Goal: Information Seeking & Learning: Check status

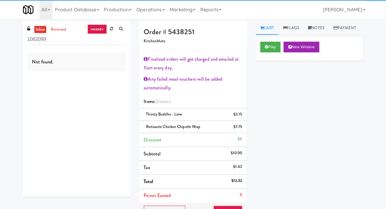
click at [112, 31] on link at bounding box center [111, 28] width 9 height 9
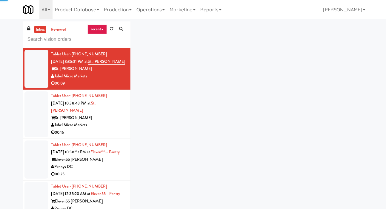
click at [277, 42] on div "inbox reviewed recent all unclear take inventory issue suspicious failed recent…" at bounding box center [192, 126] width 349 height 210
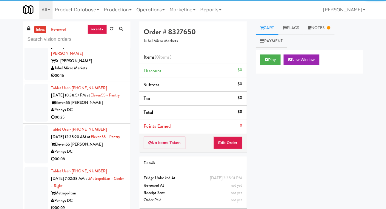
scroll to position [67, 0]
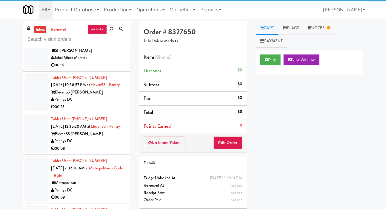
click at [30, 99] on div at bounding box center [36, 92] width 24 height 38
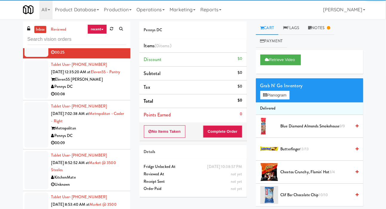
click at [32, 92] on div at bounding box center [36, 79] width 24 height 38
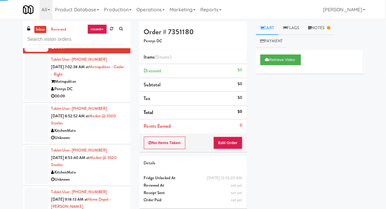
click at [33, 101] on div at bounding box center [36, 78] width 24 height 46
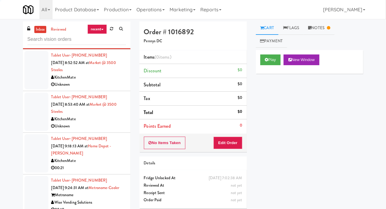
click at [30, 114] on div at bounding box center [36, 112] width 24 height 38
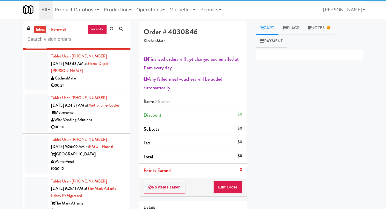
click at [33, 90] on div at bounding box center [36, 71] width 24 height 38
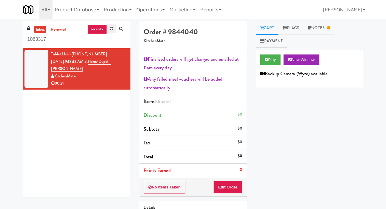
click at [110, 28] on icon at bounding box center [111, 29] width 3 height 4
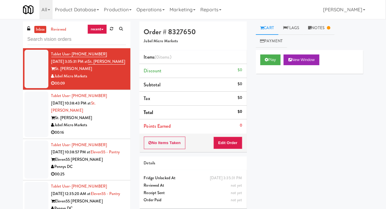
click at [120, 129] on div "Jubel Micro Markets" at bounding box center [88, 125] width 75 height 7
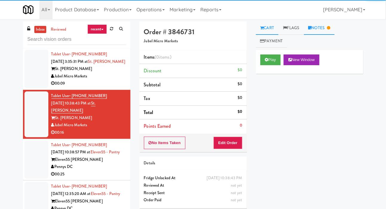
click at [317, 33] on link "Notes" at bounding box center [319, 27] width 31 height 13
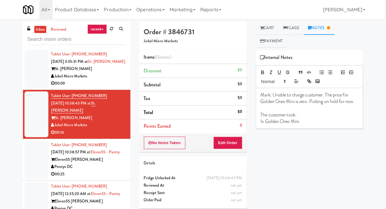
click at [120, 171] on div "Pennys DC" at bounding box center [88, 167] width 75 height 7
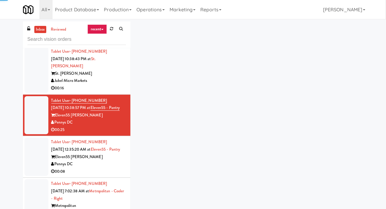
scroll to position [77, 0]
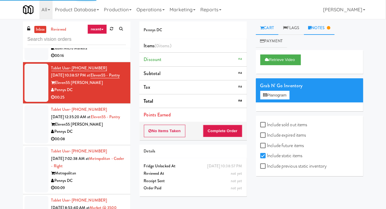
click at [322, 31] on link "Notes" at bounding box center [319, 27] width 31 height 13
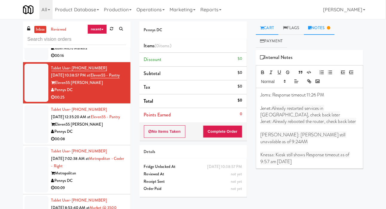
click at [268, 31] on link "Cart" at bounding box center [267, 27] width 23 height 13
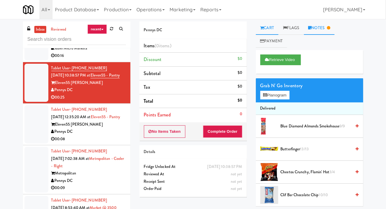
click at [330, 24] on link "Notes" at bounding box center [319, 27] width 31 height 13
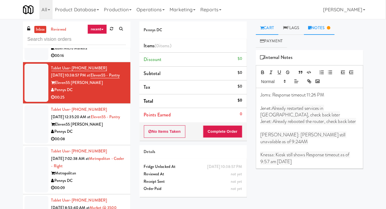
click at [269, 24] on link "Cart" at bounding box center [267, 27] width 23 height 13
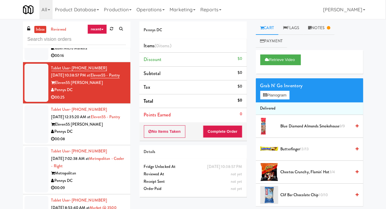
click at [113, 136] on div "Pennys DC" at bounding box center [88, 131] width 75 height 7
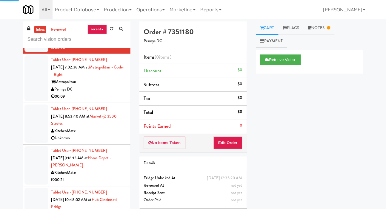
scroll to position [169, 0]
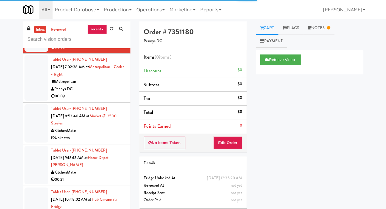
click at [118, 93] on div "Pennys DC" at bounding box center [88, 89] width 75 height 7
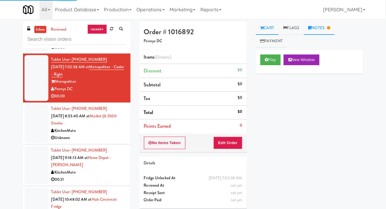
click at [316, 31] on link "Notes" at bounding box center [319, 27] width 31 height 13
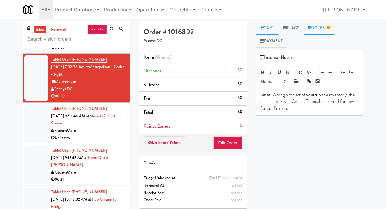
click at [269, 26] on link "Cart" at bounding box center [267, 27] width 23 height 13
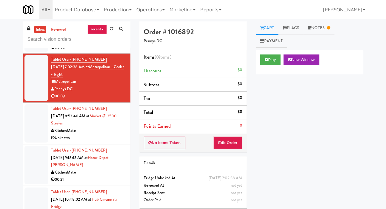
click at [114, 145] on li "Tablet User · (647) 939-7206 [DATE] 8:53:40 AM at Market @ [GEOGRAPHIC_DATA] Un…" at bounding box center [76, 124] width 107 height 42
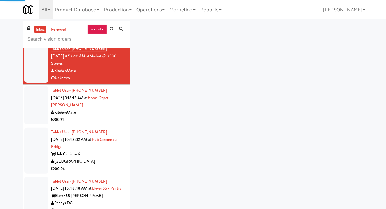
scroll to position [230, 0]
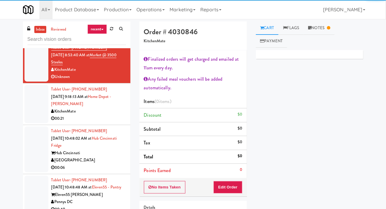
click at [113, 123] on div "00:21" at bounding box center [88, 118] width 75 height 7
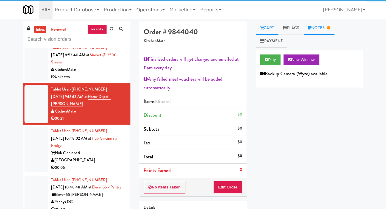
click at [327, 29] on link "Notes" at bounding box center [319, 27] width 31 height 13
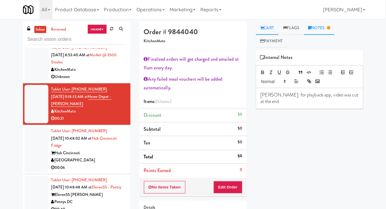
click at [273, 24] on link "Cart" at bounding box center [267, 27] width 23 height 13
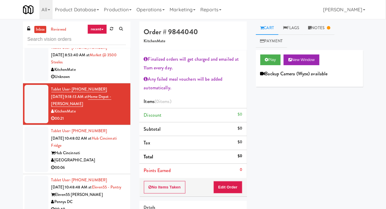
click at [114, 172] on div "00:06" at bounding box center [88, 167] width 75 height 7
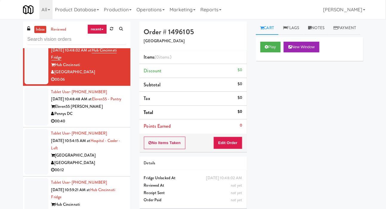
scroll to position [320, 0]
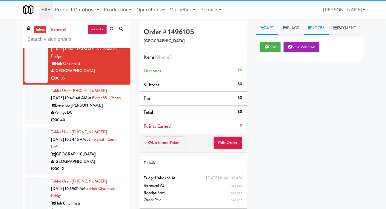
click at [326, 24] on link "Notes" at bounding box center [316, 27] width 25 height 13
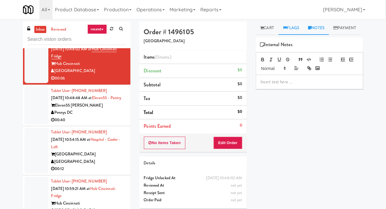
click at [286, 23] on link "Flags" at bounding box center [290, 27] width 25 height 13
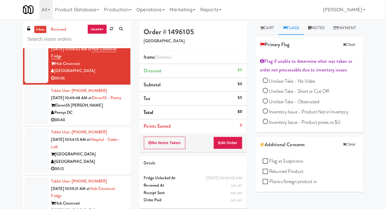
click at [114, 109] on div "Eleven55 [PERSON_NAME]" at bounding box center [88, 105] width 75 height 7
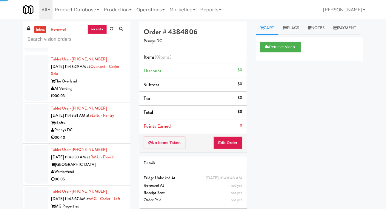
scroll to position [1680, 0]
